Goal: Transaction & Acquisition: Subscribe to service/newsletter

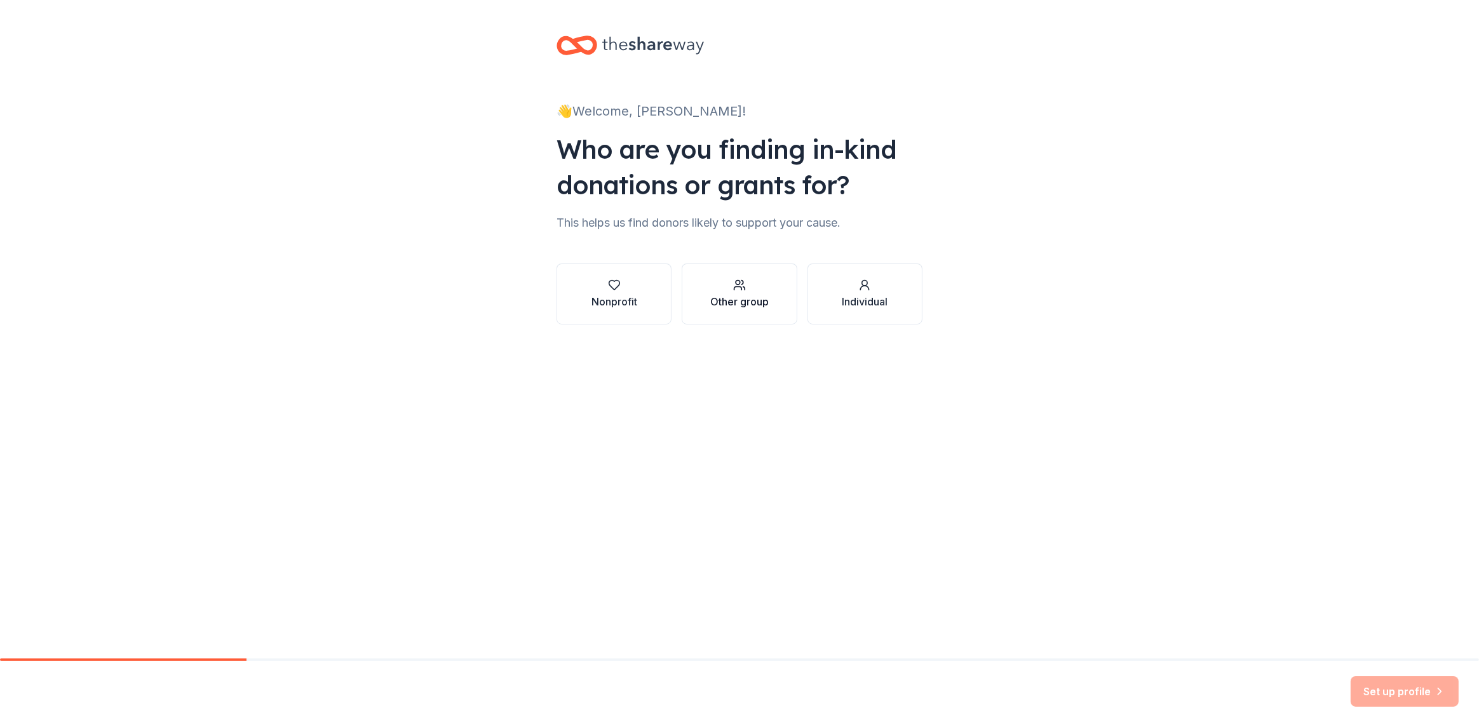
click at [736, 296] on div "Other group" at bounding box center [739, 301] width 58 height 15
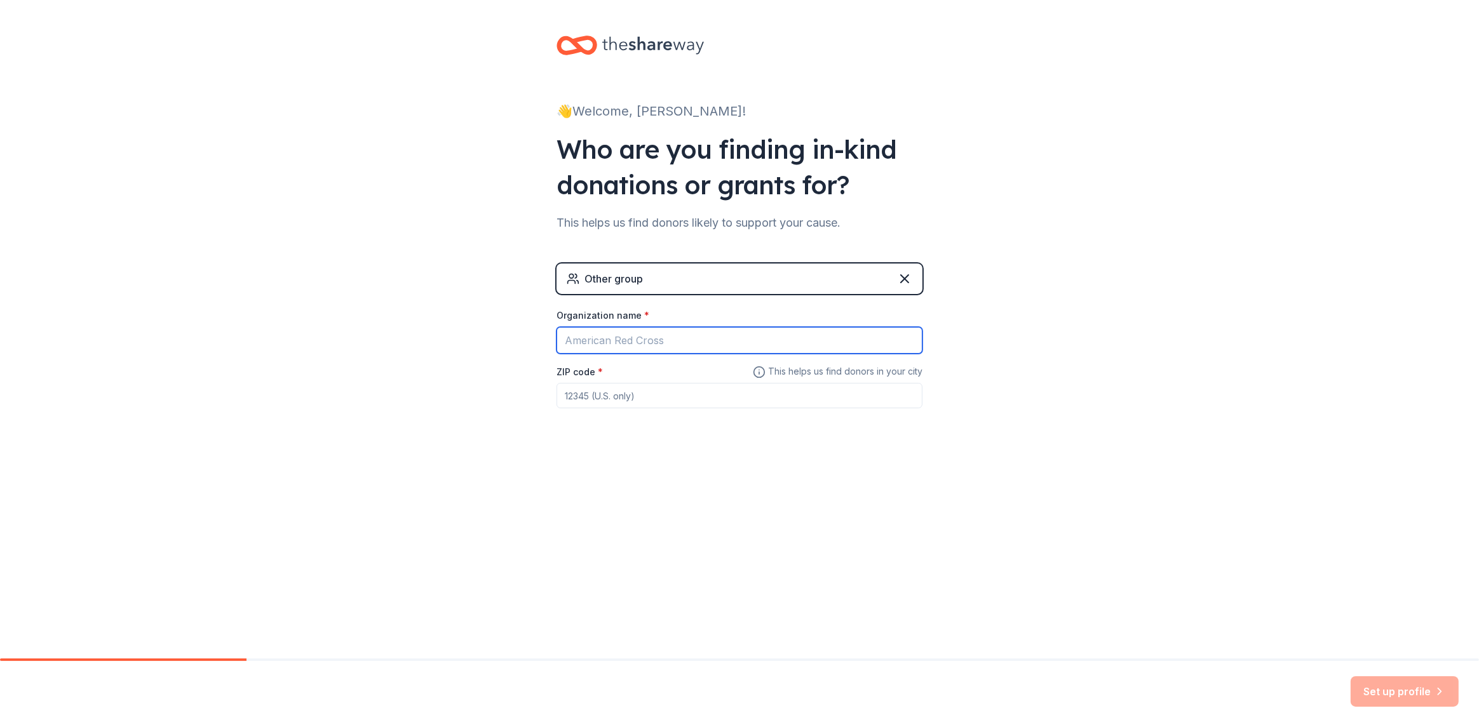
click at [606, 339] on input "Organization name *" at bounding box center [739, 340] width 366 height 27
type input "[GEOGRAPHIC_DATA]-Mecklenburg Schools"
click at [652, 387] on input "ZIP code *" at bounding box center [739, 395] width 366 height 25
type input "28217"
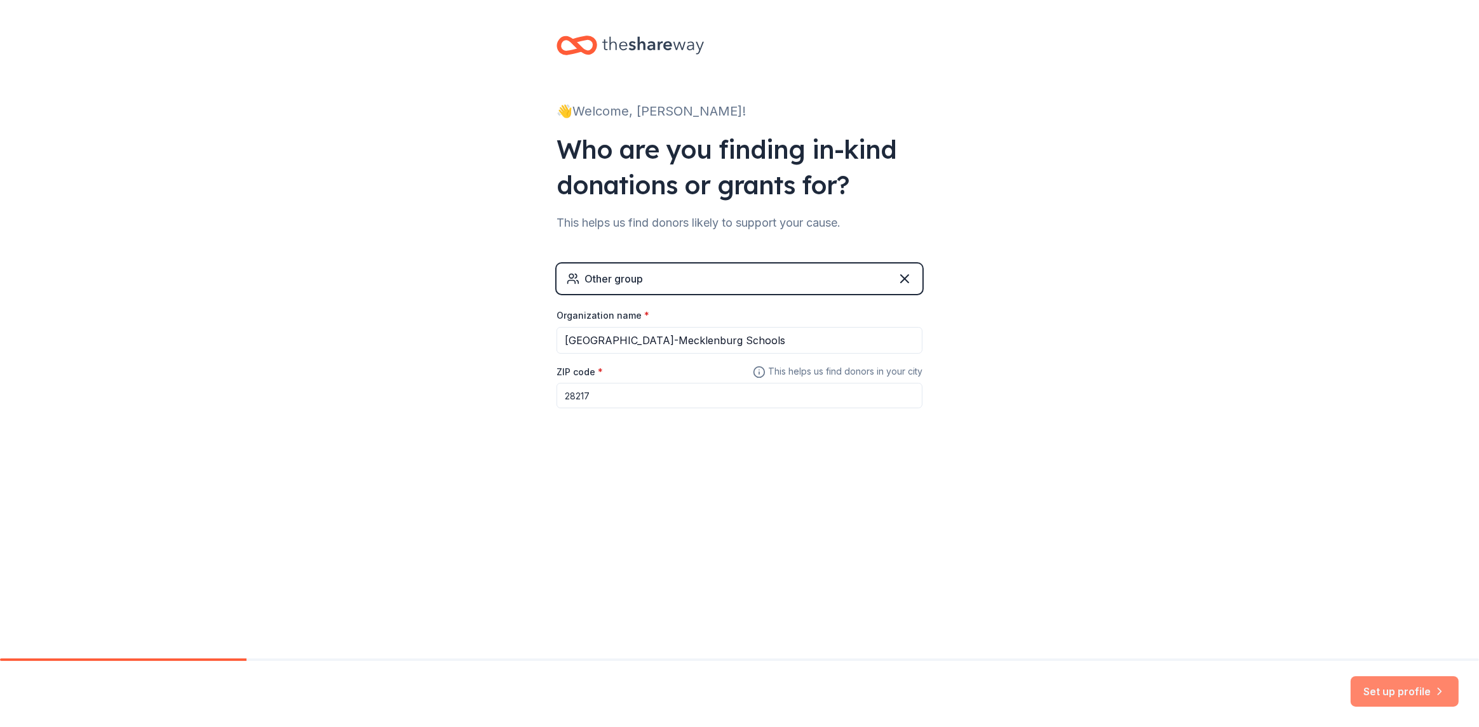
click at [1399, 685] on button "Set up profile" at bounding box center [1405, 692] width 108 height 30
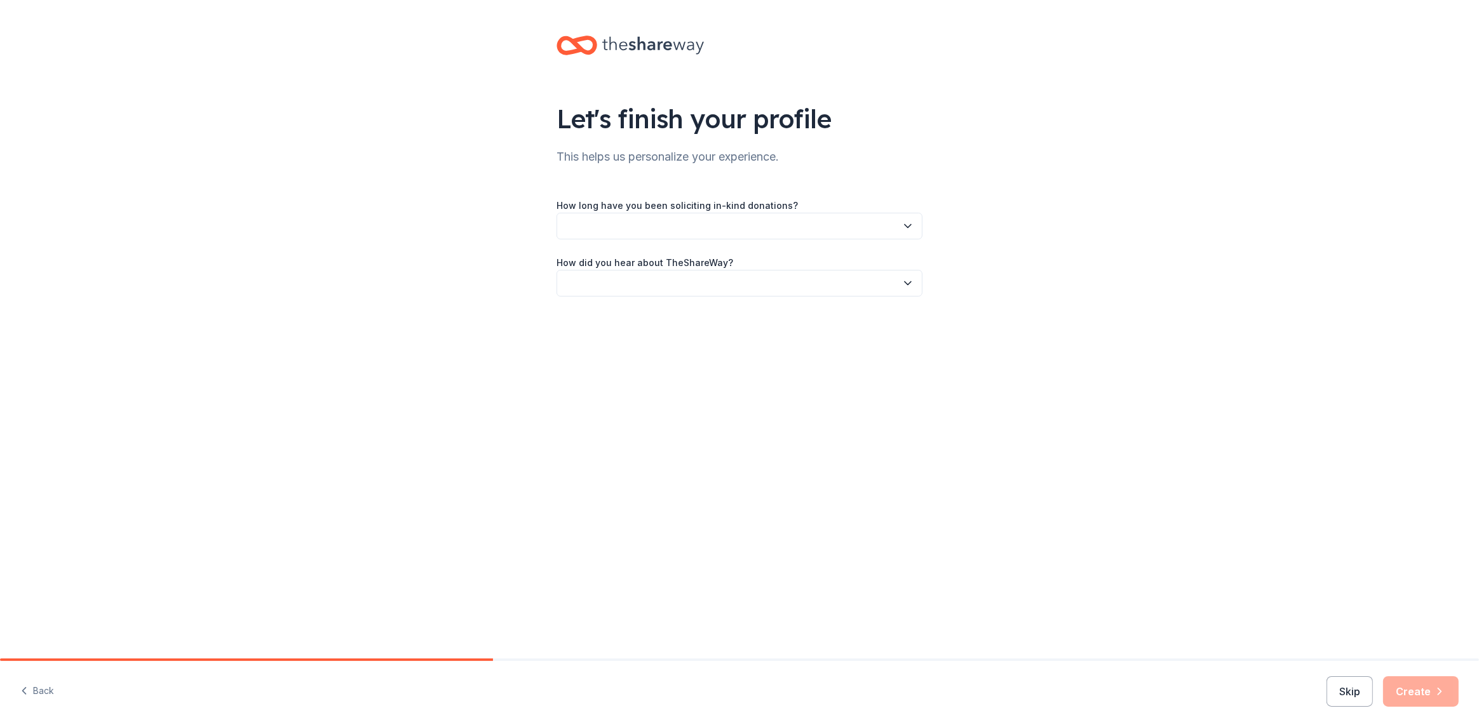
click at [707, 220] on button "button" at bounding box center [739, 226] width 366 height 27
click at [614, 287] on div "1 to 2 years" at bounding box center [594, 285] width 48 height 15
click at [788, 281] on button "button" at bounding box center [739, 283] width 366 height 27
click at [617, 344] on div "Online search" at bounding box center [599, 342] width 58 height 15
click at [1416, 689] on button "Create" at bounding box center [1421, 692] width 76 height 30
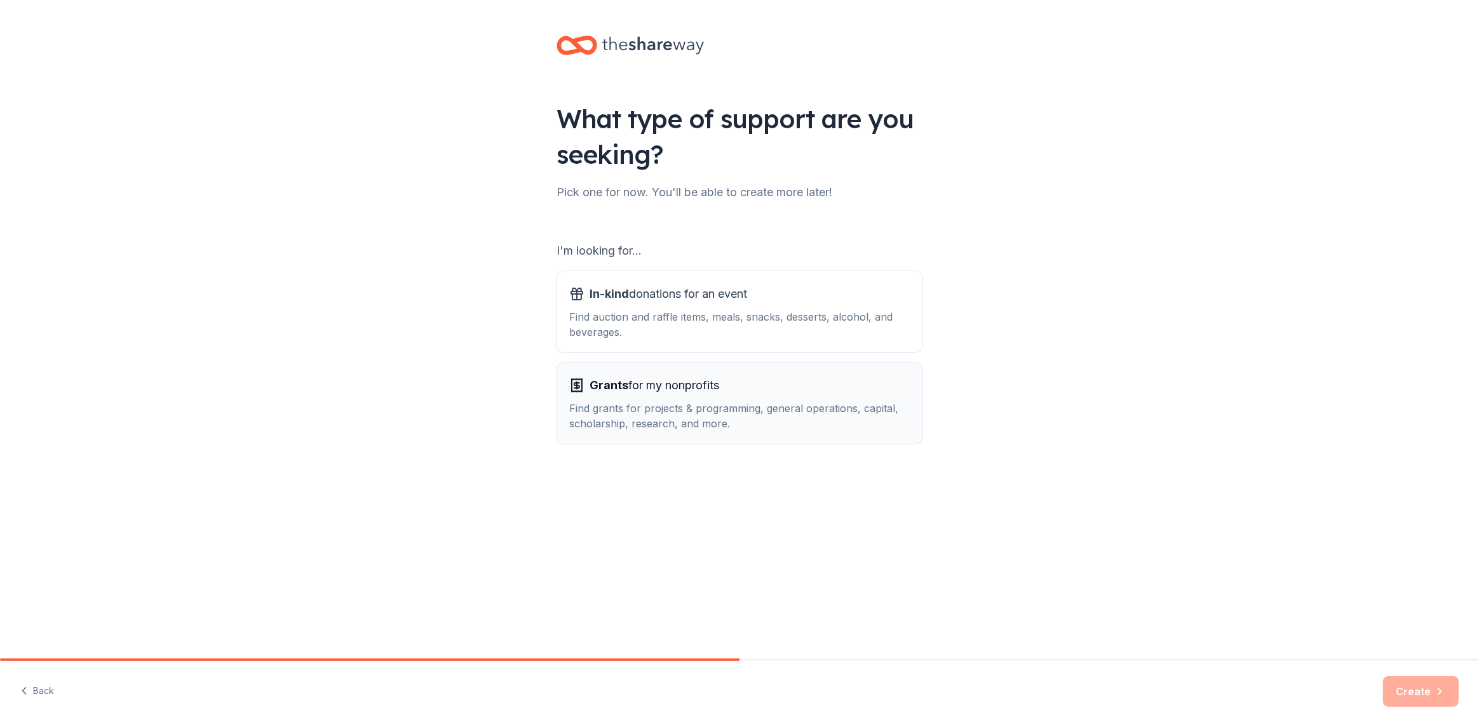
click at [653, 411] on div "Find grants for projects & programming, general operations, capital, scholarshi…" at bounding box center [739, 416] width 340 height 30
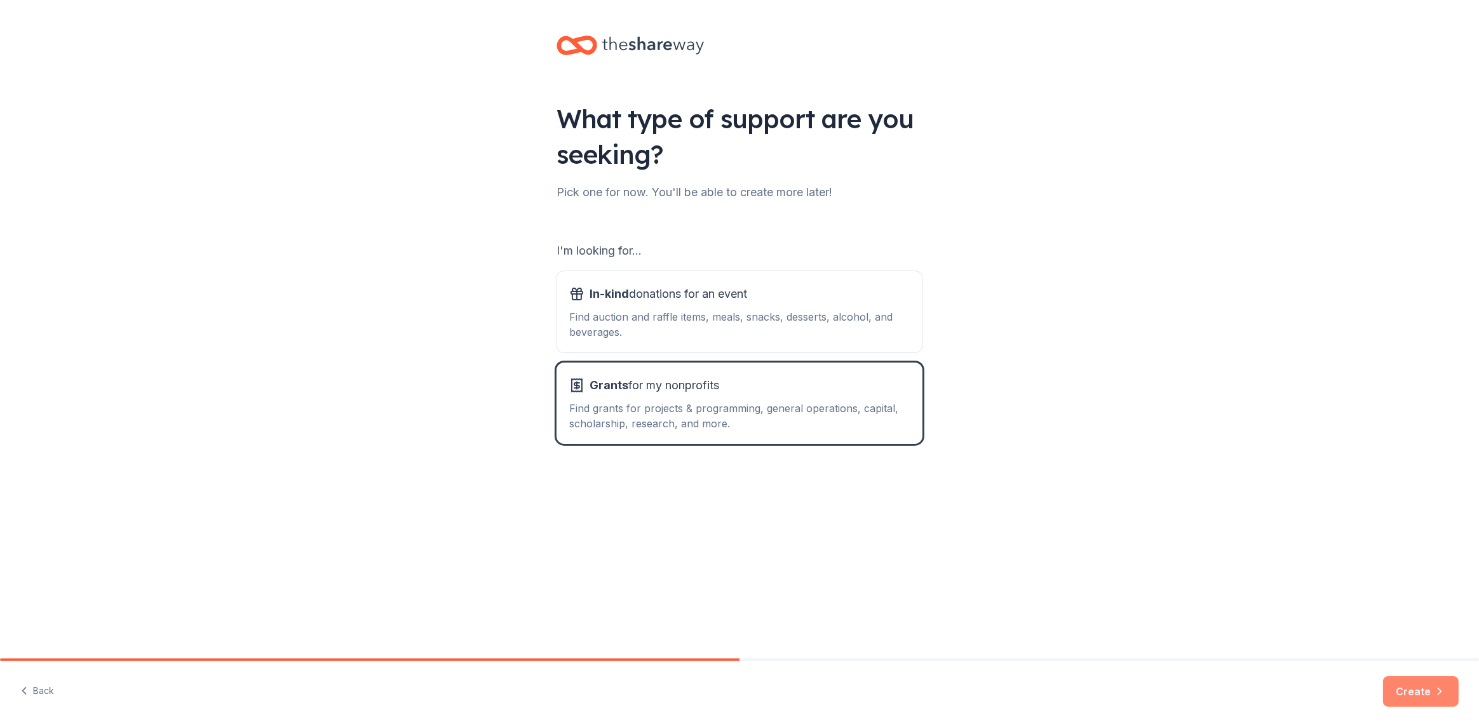
click at [1414, 685] on button "Create" at bounding box center [1421, 692] width 76 height 30
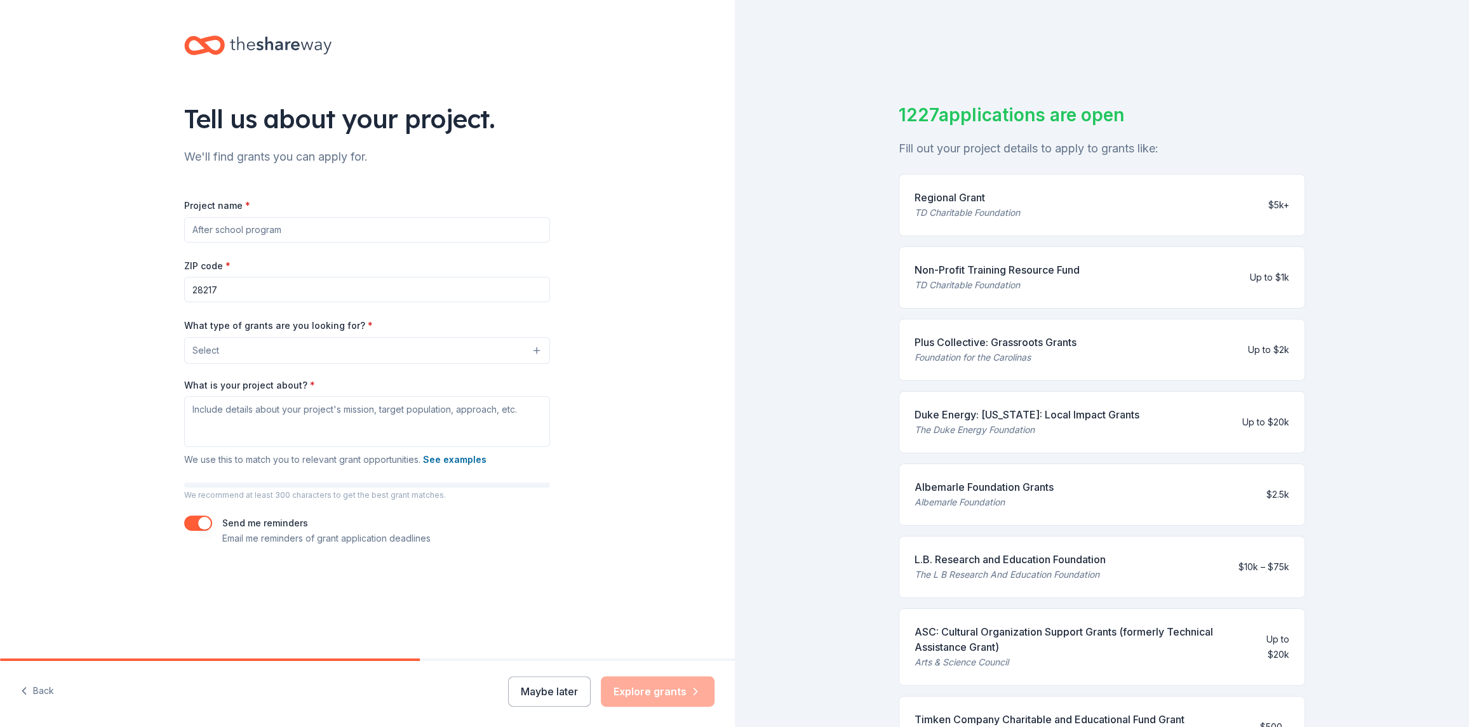
click at [231, 234] on input "Project name *" at bounding box center [367, 229] width 366 height 25
click at [267, 284] on input "28217" at bounding box center [367, 289] width 366 height 25
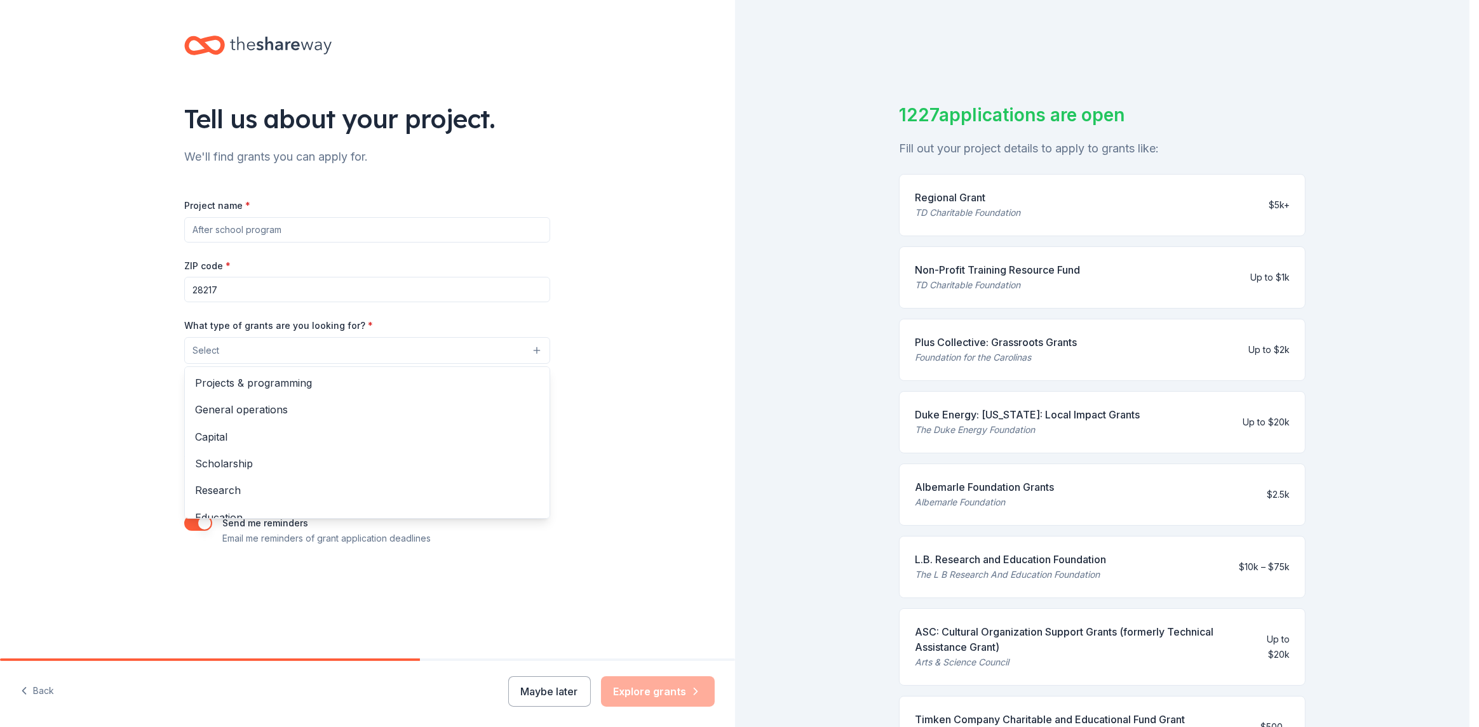
click at [267, 351] on button "Select" at bounding box center [367, 350] width 366 height 27
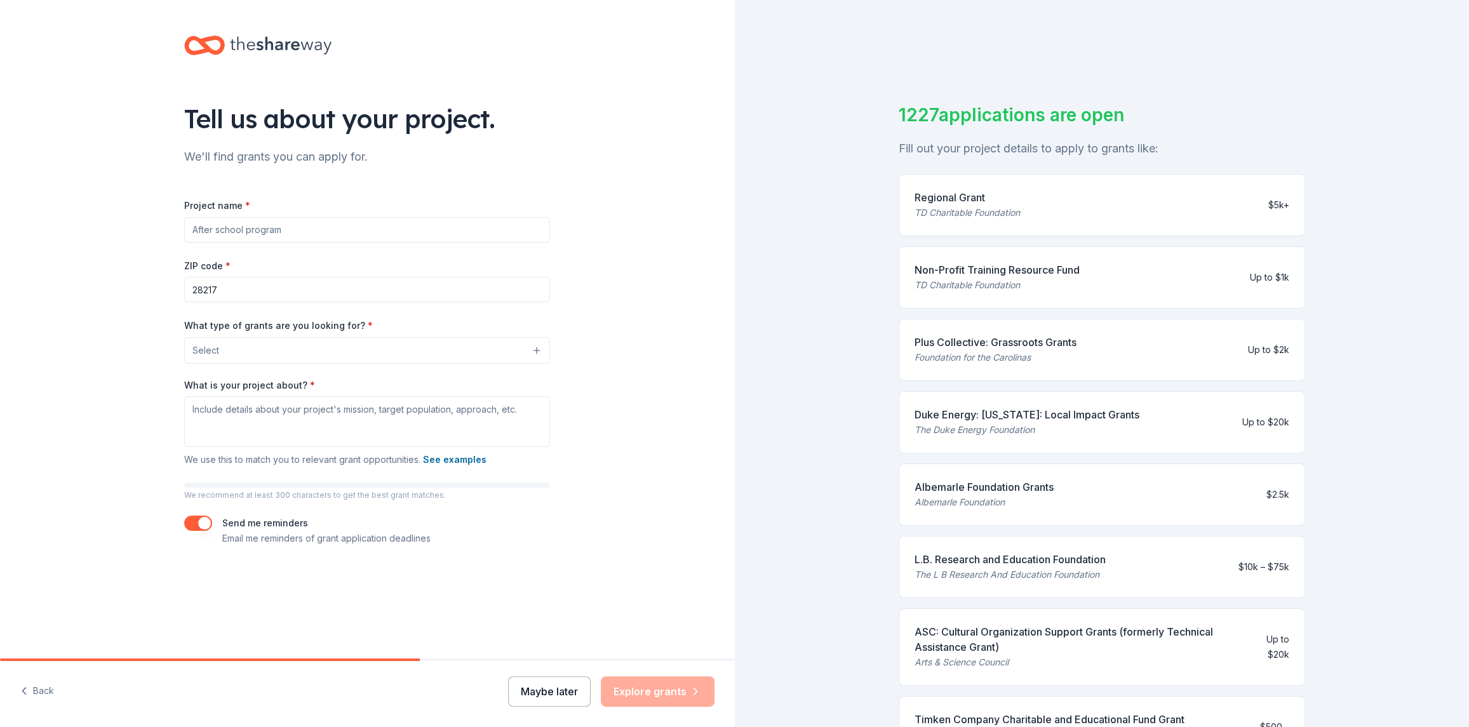
click at [565, 689] on button "Maybe later" at bounding box center [549, 692] width 83 height 30
click at [623, 416] on div "Tell us about your project. We'll find grants you can apply for. Project name *…" at bounding box center [367, 303] width 735 height 607
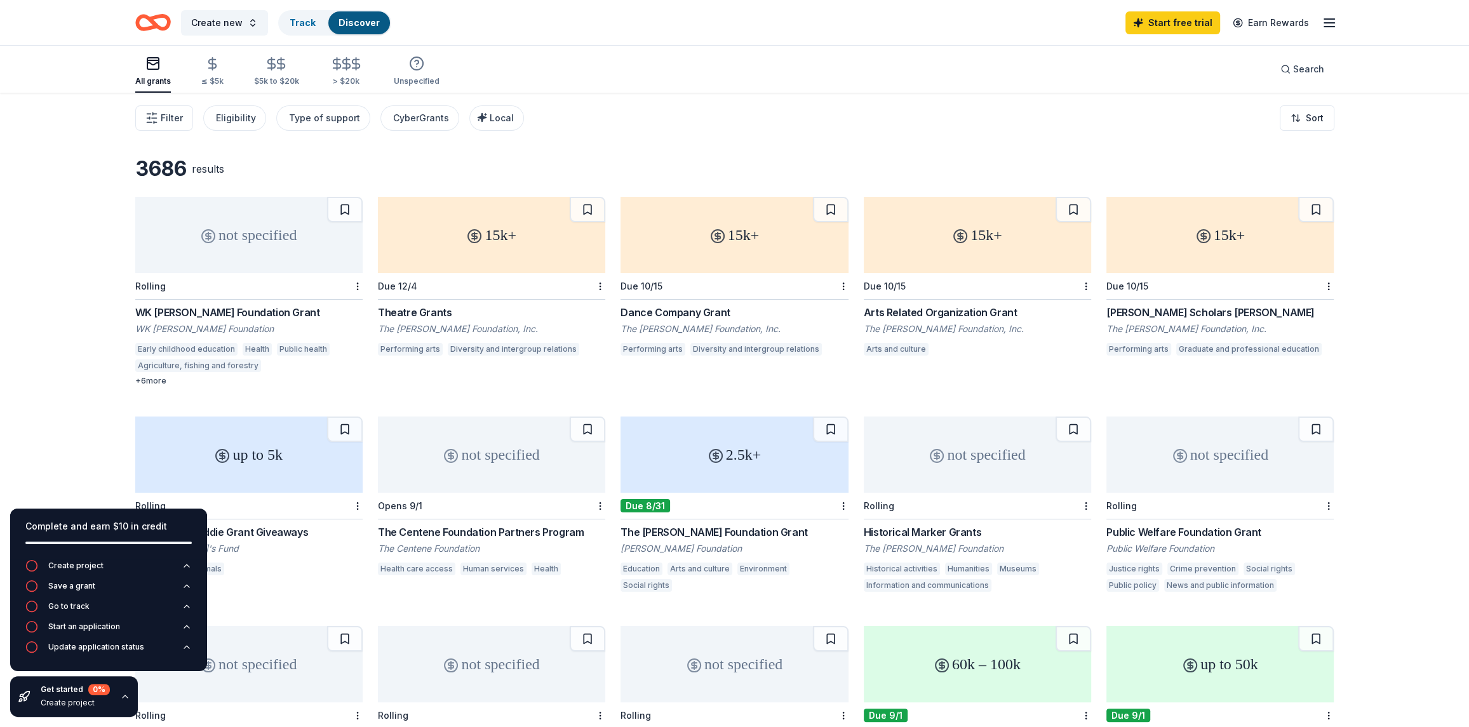
click at [363, 609] on div "not specified Rolling WK [PERSON_NAME] Foundation [PERSON_NAME] [PERSON_NAME] F…" at bounding box center [734, 616] width 1199 height 839
click at [98, 698] on div "Create project" at bounding box center [75, 703] width 69 height 10
click at [248, 118] on div "Eligibility" at bounding box center [236, 118] width 40 height 15
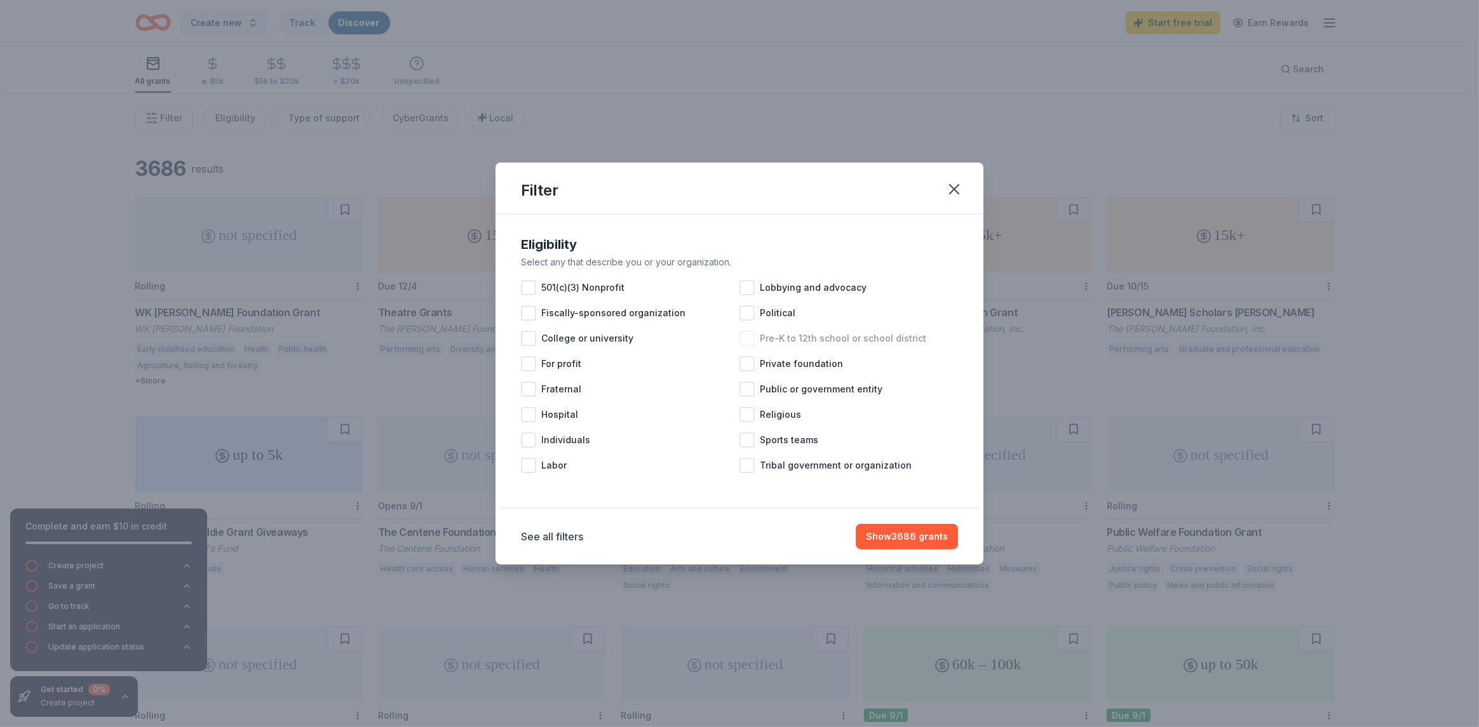
click at [769, 337] on span "Pre-K to 12th school or school district" at bounding box center [843, 338] width 166 height 15
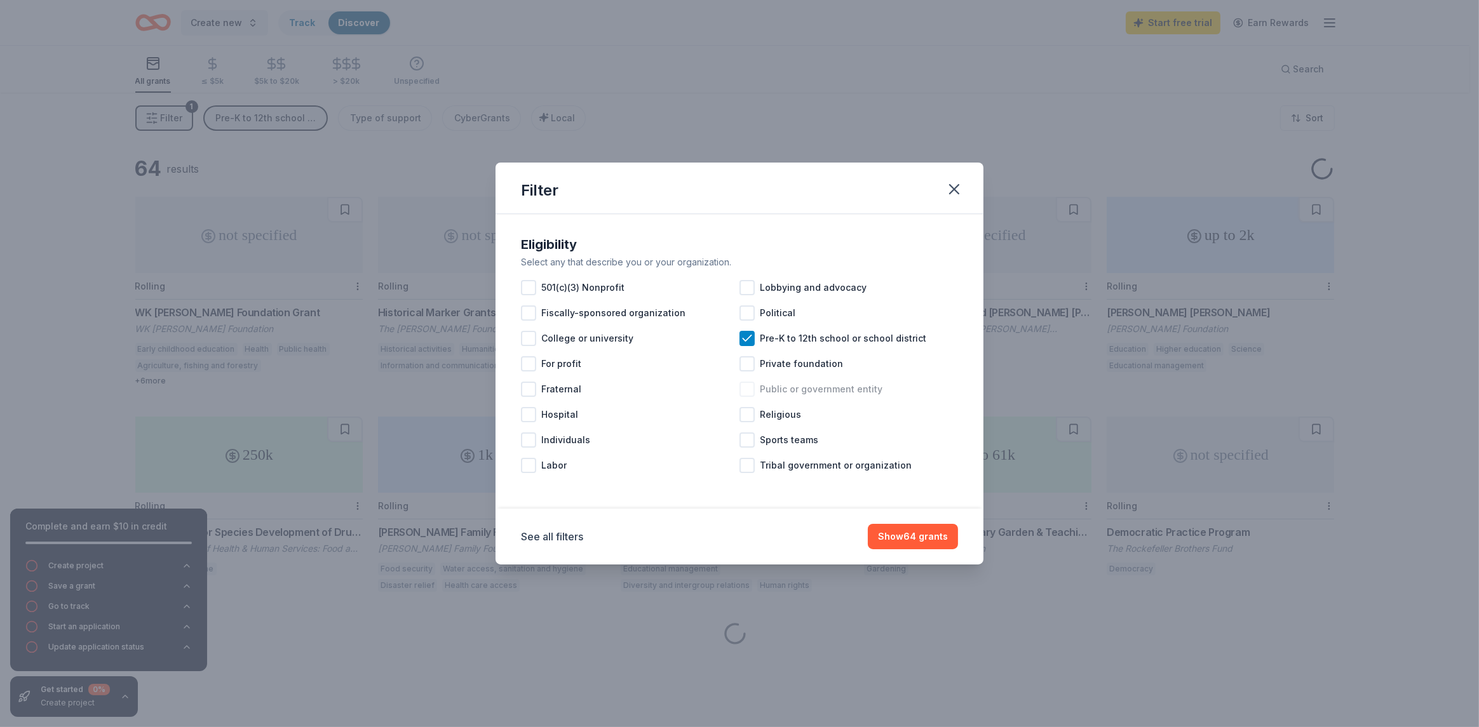
click at [830, 387] on span "Public or government entity" at bounding box center [821, 389] width 123 height 15
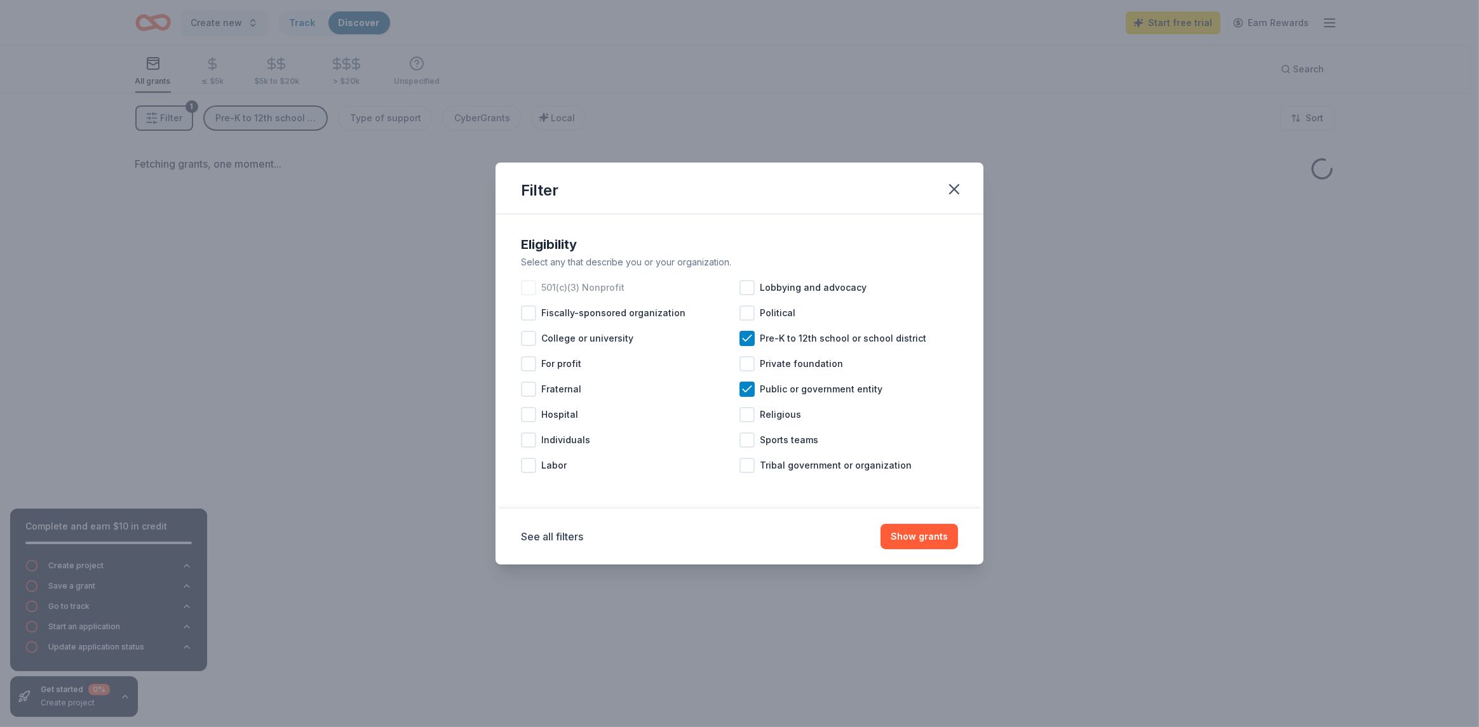
click at [574, 290] on span "501(c)(3) Nonprofit" at bounding box center [582, 287] width 83 height 15
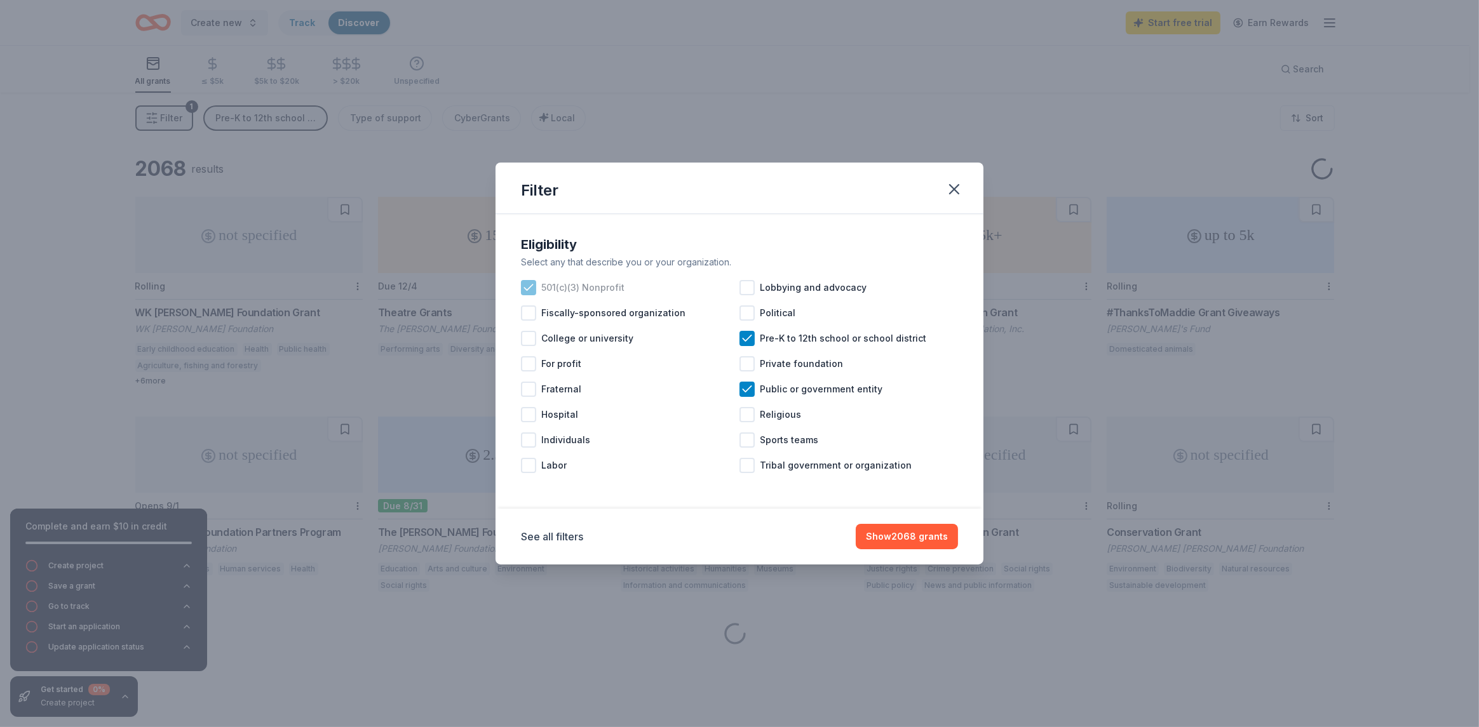
click at [558, 281] on span "501(c)(3) Nonprofit" at bounding box center [582, 287] width 83 height 15
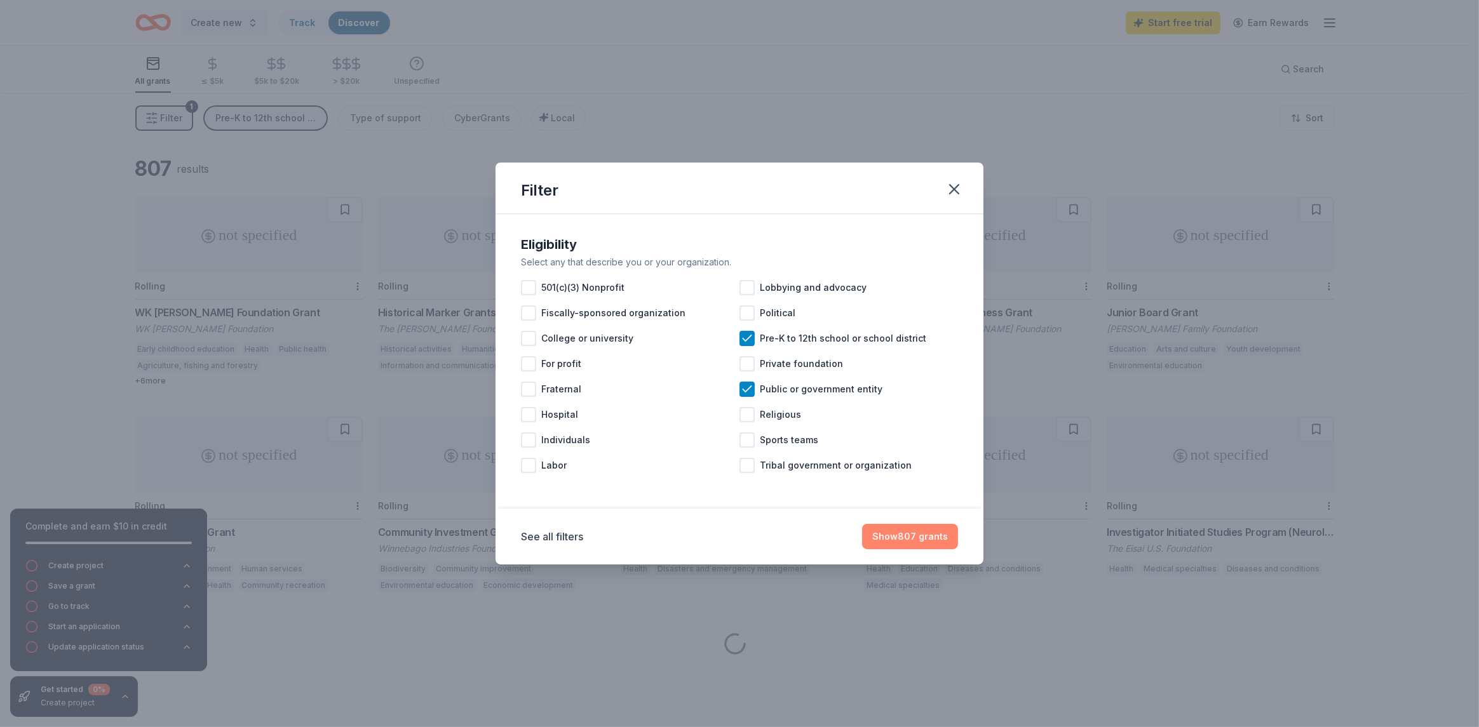
click at [905, 533] on button "Show 807 grants" at bounding box center [910, 536] width 96 height 25
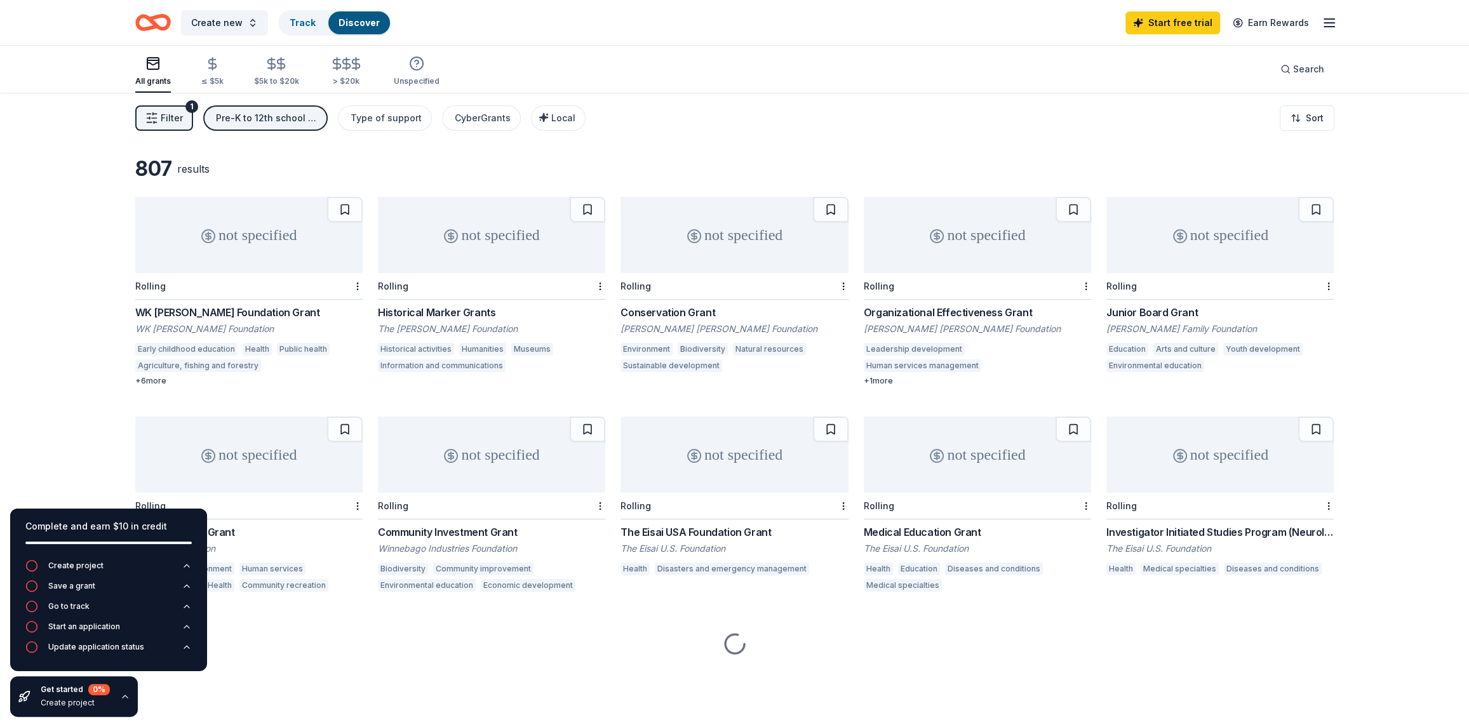
click at [58, 527] on div "Complete and earn $10 in credit" at bounding box center [108, 526] width 166 height 15
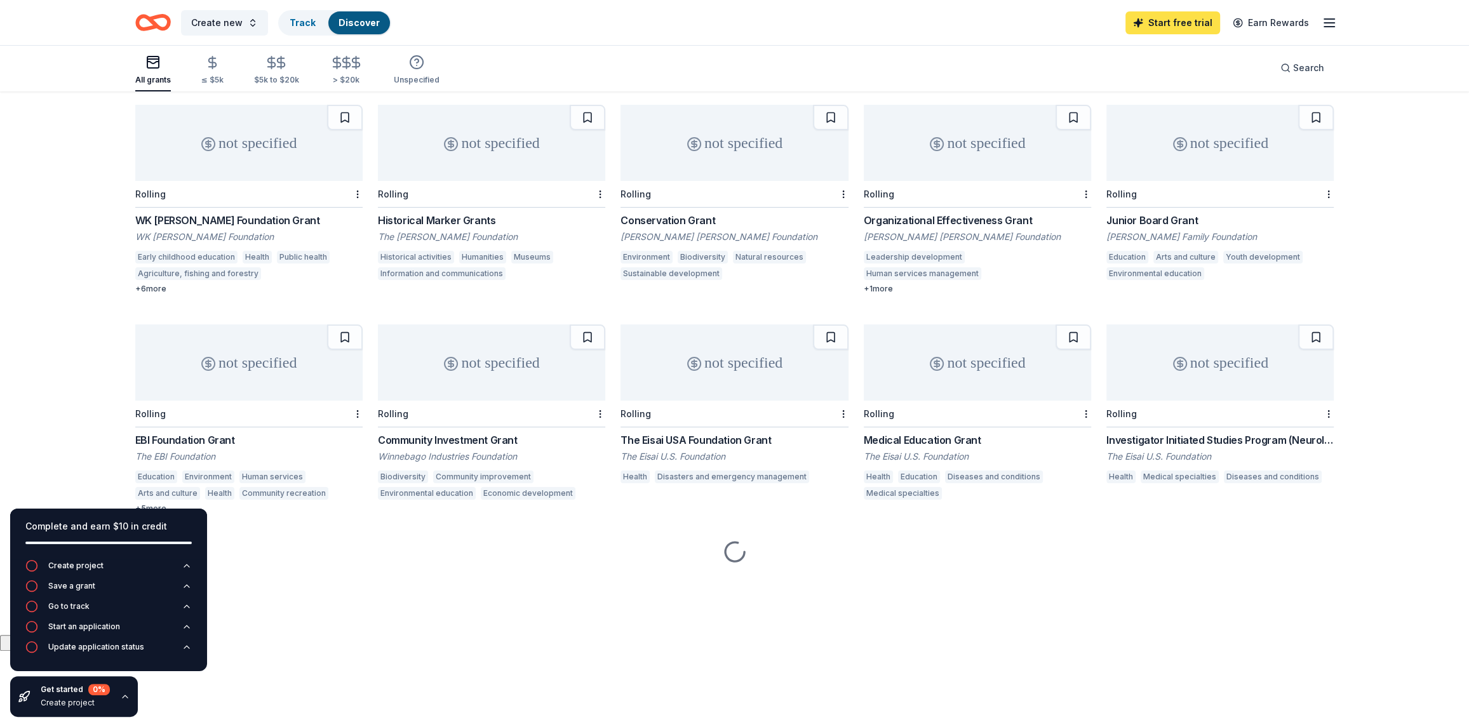
click at [1166, 27] on link "Start free trial" at bounding box center [1173, 22] width 95 height 23
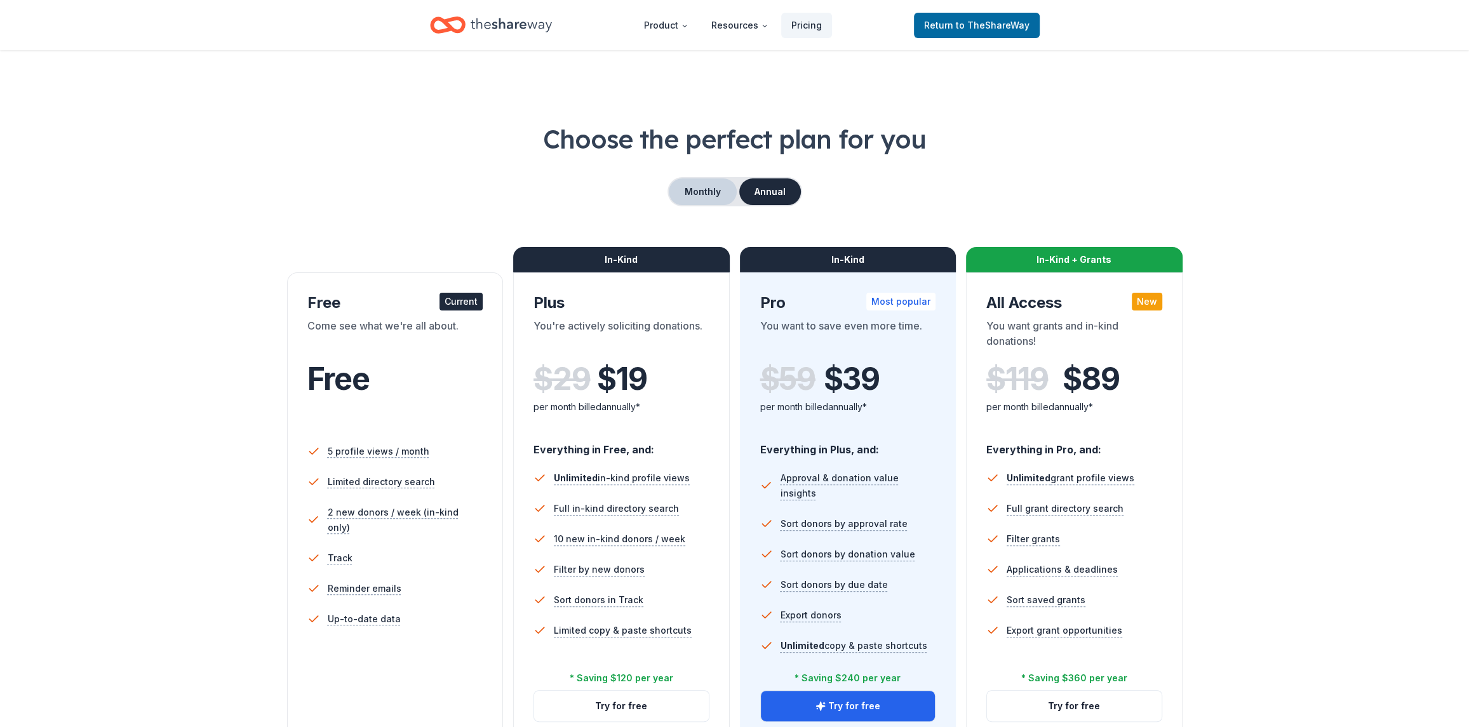
click at [715, 194] on button "Monthly" at bounding box center [703, 192] width 68 height 27
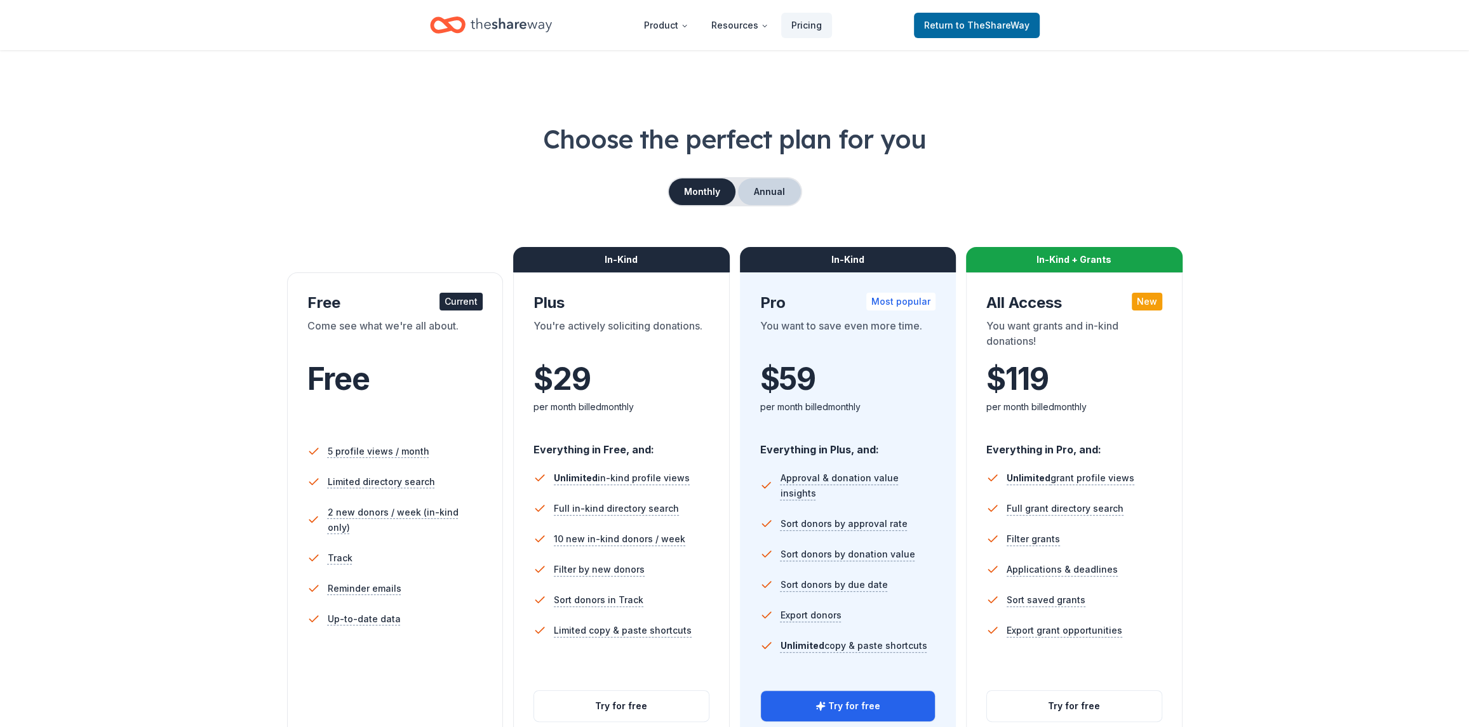
click at [779, 187] on button "Annual" at bounding box center [769, 192] width 63 height 27
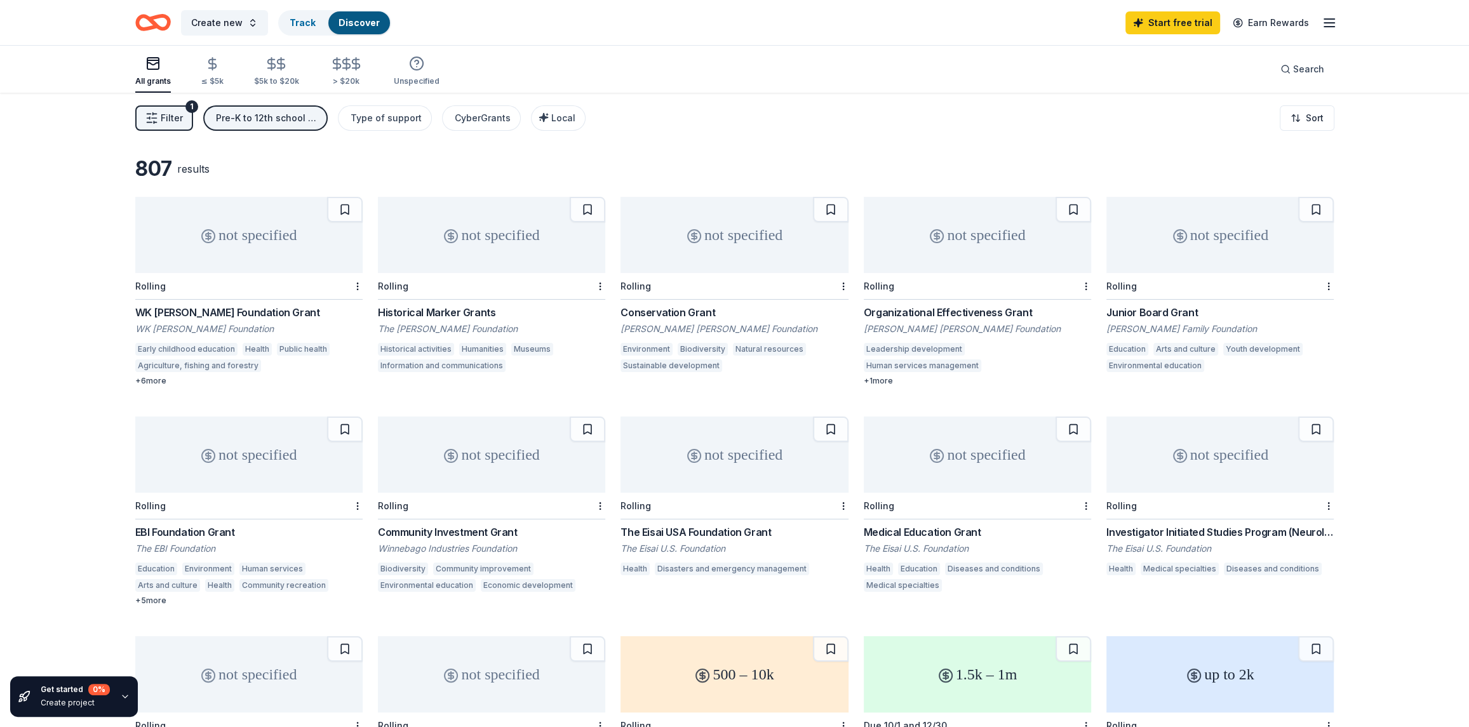
click at [253, 120] on div "Pre-K to 12th school or school district, Public or government entity" at bounding box center [267, 118] width 102 height 15
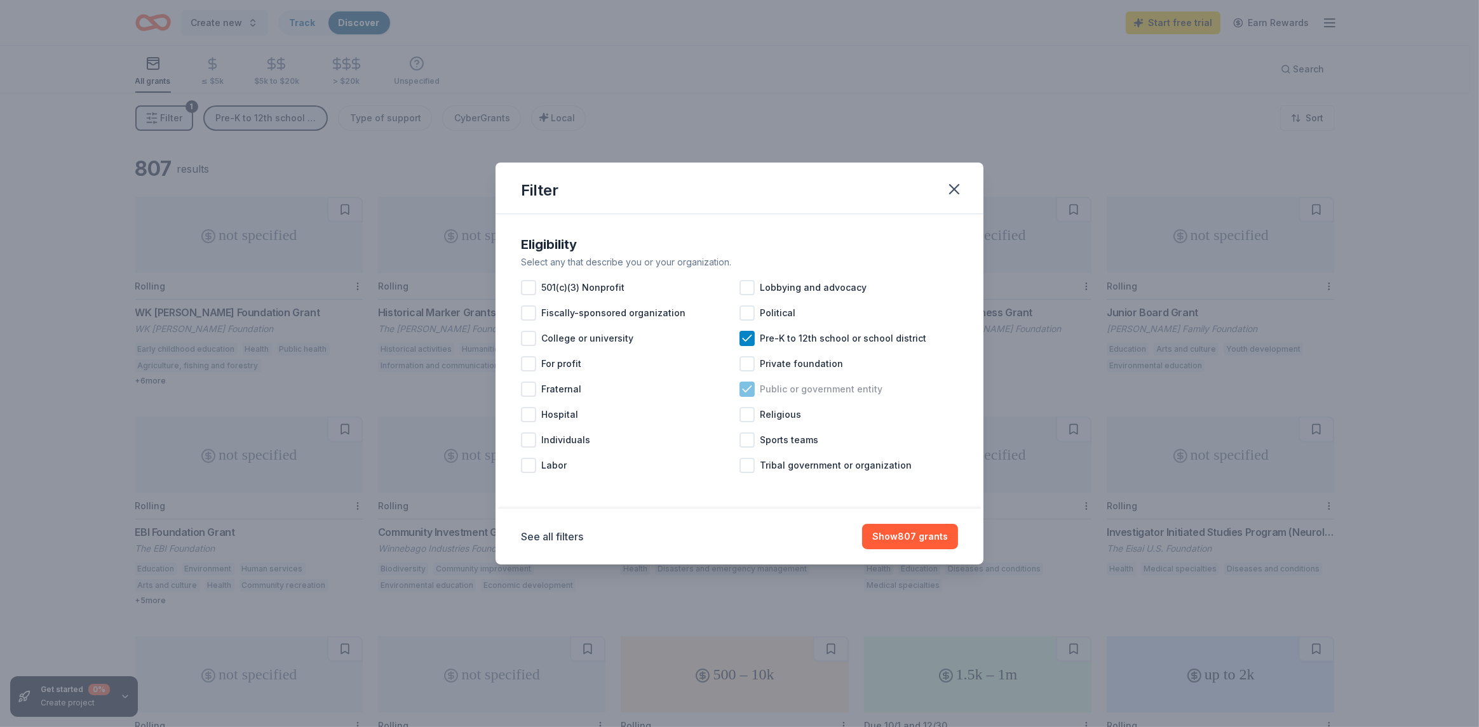
click at [745, 393] on icon at bounding box center [747, 389] width 13 height 13
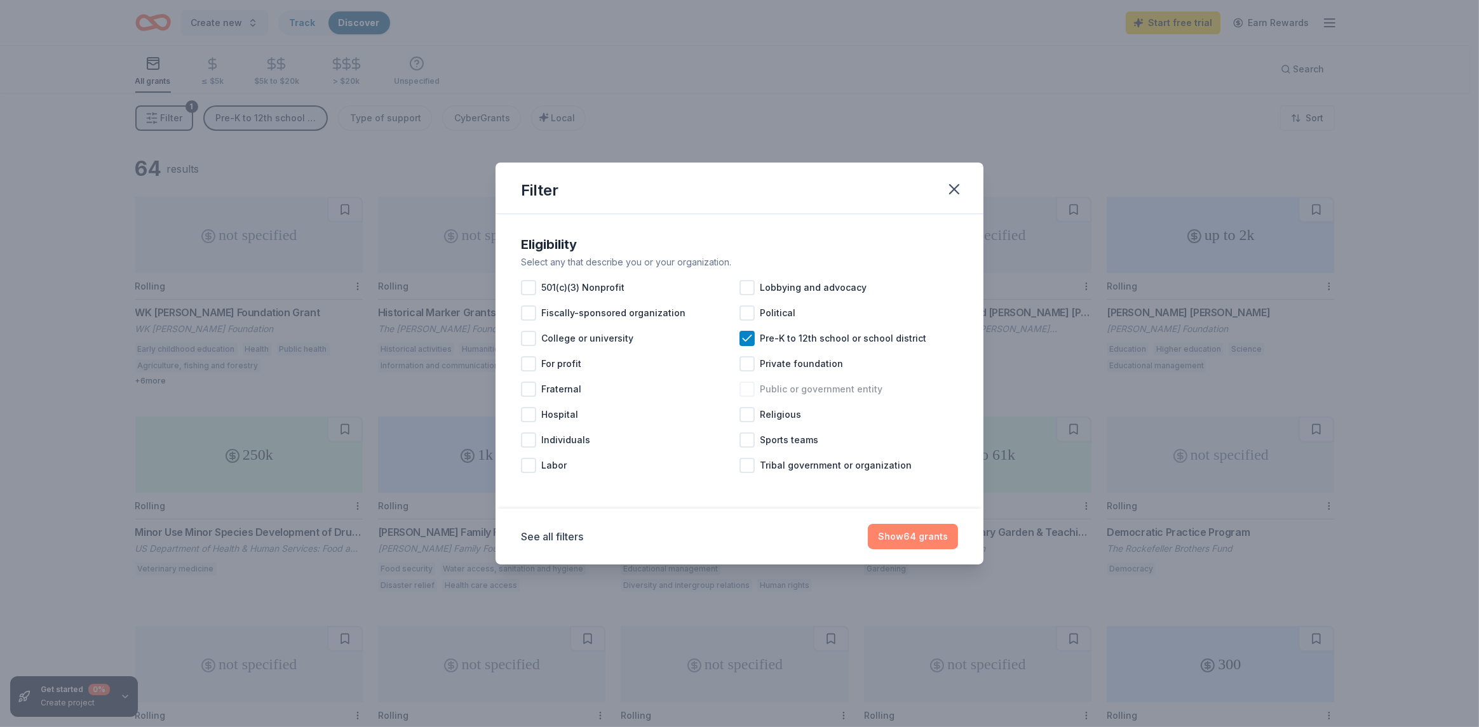
click at [919, 538] on button "Show 64 grants" at bounding box center [913, 536] width 90 height 25
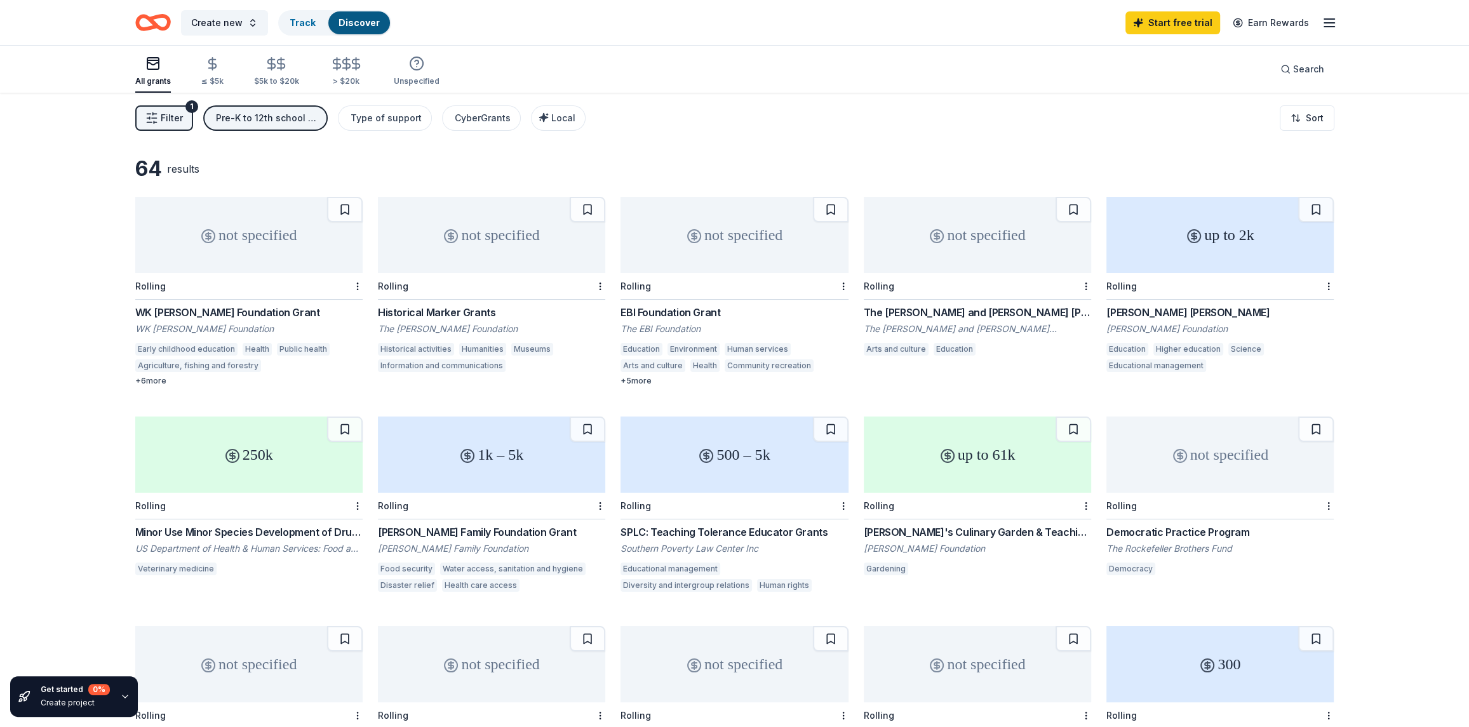
drag, startPoint x: 375, startPoint y: 328, endPoint x: 548, endPoint y: 327, distance: 172.8
click at [548, 327] on div "not specified Rolling WK [PERSON_NAME] Foundation [PERSON_NAME] [PERSON_NAME] F…" at bounding box center [734, 606] width 1199 height 818
drag, startPoint x: 366, startPoint y: 305, endPoint x: 523, endPoint y: 304, distance: 156.9
click at [522, 304] on div "not specified Rolling WK [PERSON_NAME] Foundation [PERSON_NAME] [PERSON_NAME] F…" at bounding box center [734, 606] width 1199 height 818
drag, startPoint x: 462, startPoint y: 313, endPoint x: 372, endPoint y: 384, distance: 114.8
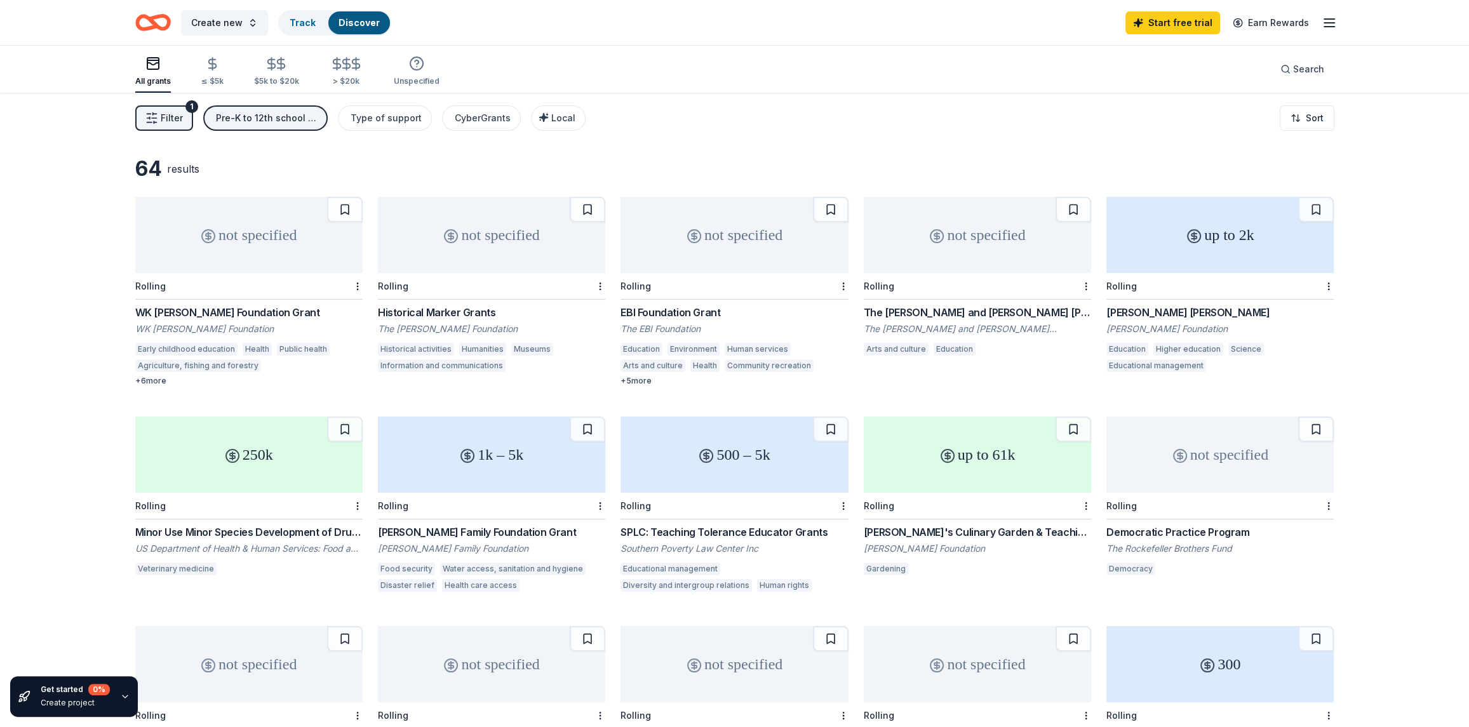
click at [372, 384] on div "not specified Rolling WK [PERSON_NAME] Foundation [PERSON_NAME] [PERSON_NAME] F…" at bounding box center [734, 606] width 1199 height 818
click at [728, 81] on div "All grants ≤ $5k $5k to $20k > $20k Unspecified Search" at bounding box center [734, 69] width 1199 height 47
